Goal: Find specific page/section

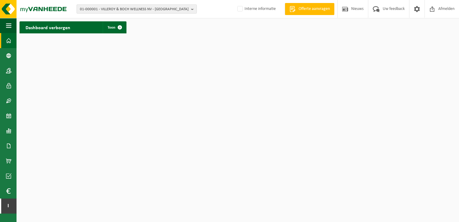
click at [137, 10] on span "01-000001 - VILLEROY & BOCH WELLNESS NV - [GEOGRAPHIC_DATA]" at bounding box center [134, 9] width 109 height 9
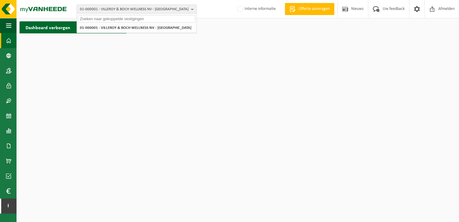
click at [114, 16] on input "text" at bounding box center [136, 19] width 117 height 8
paste input "10-988121"
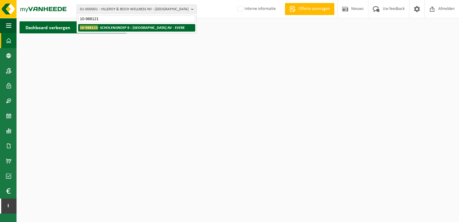
type input "10-988121"
click at [117, 28] on strong "10-988121 - SCHOLENGROEP 8 : [GEOGRAPHIC_DATA] AV - EVERE" at bounding box center [132, 27] width 105 height 5
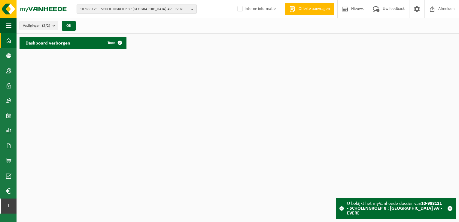
click at [195, 8] on b "button" at bounding box center [193, 9] width 5 height 8
